Goal: Navigation & Orientation: Find specific page/section

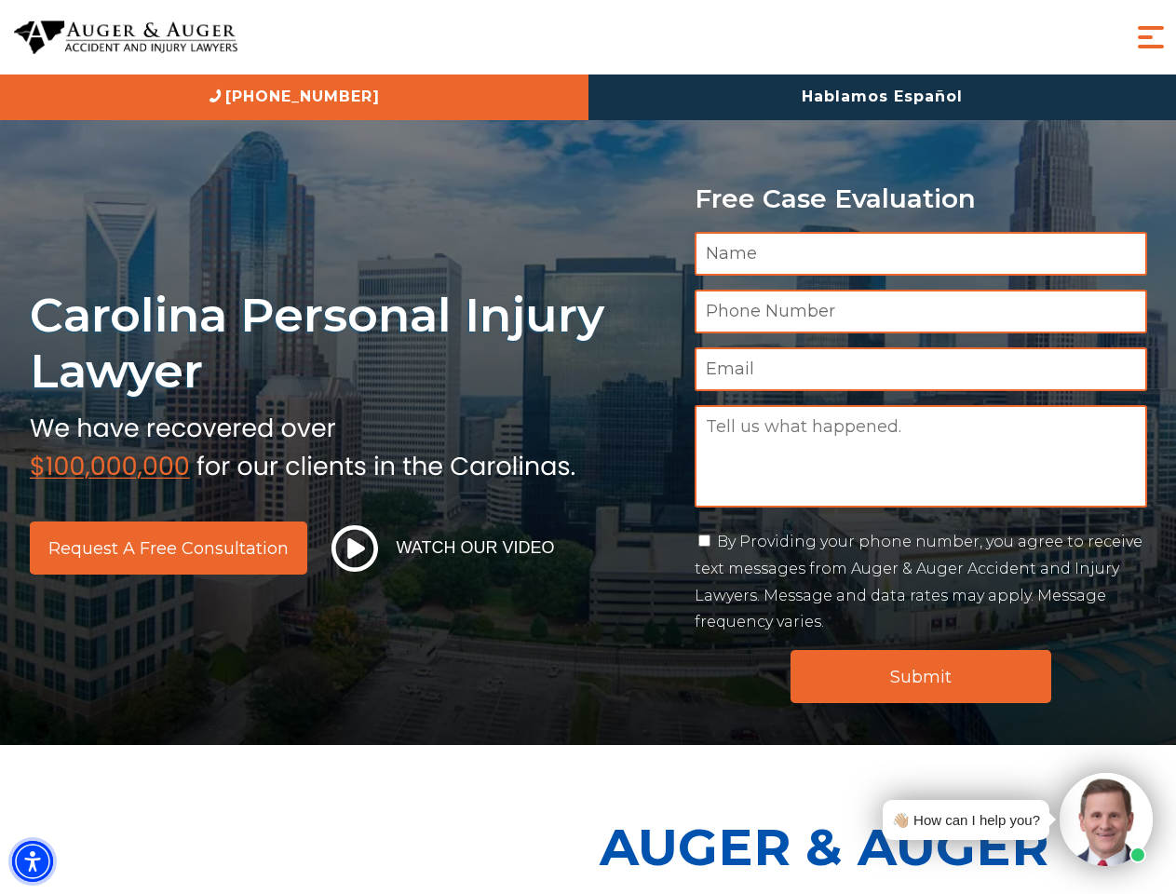
click at [33, 861] on img "Accessibility Menu" at bounding box center [32, 861] width 41 height 41
